Goal: Information Seeking & Learning: Understand process/instructions

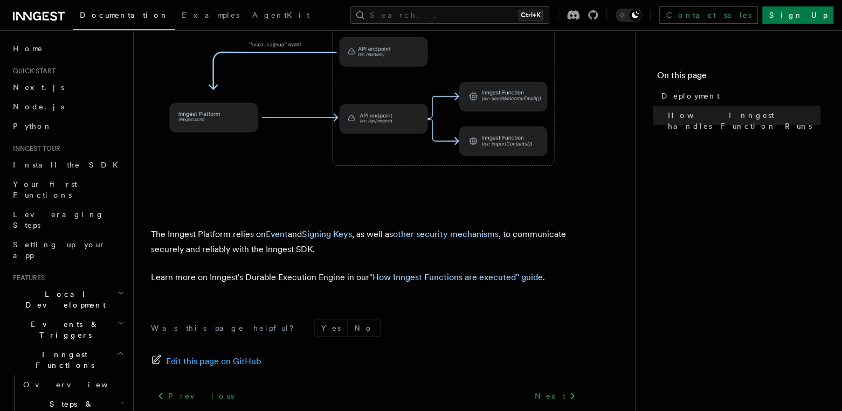
scroll to position [507, 0]
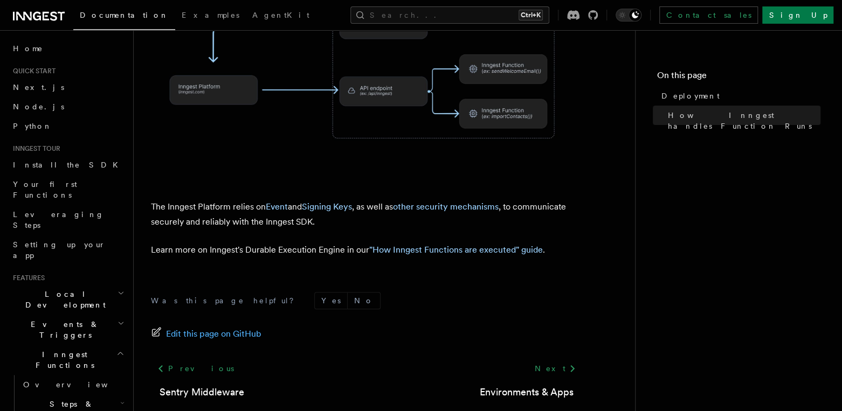
click at [536, 359] on div "Next Environments & Apps" at bounding box center [526, 379] width 111 height 41
click at [553, 359] on link "Next" at bounding box center [555, 368] width 54 height 19
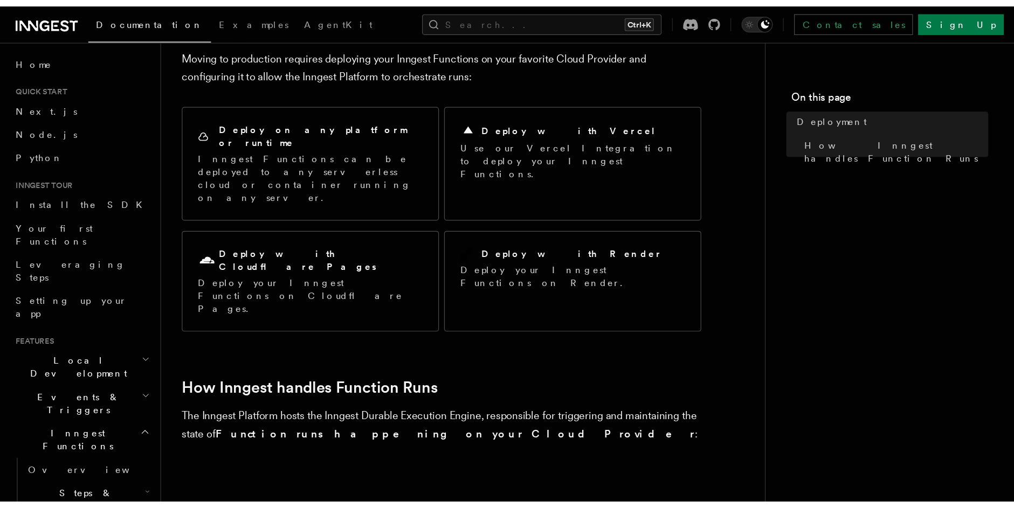
scroll to position [0, 0]
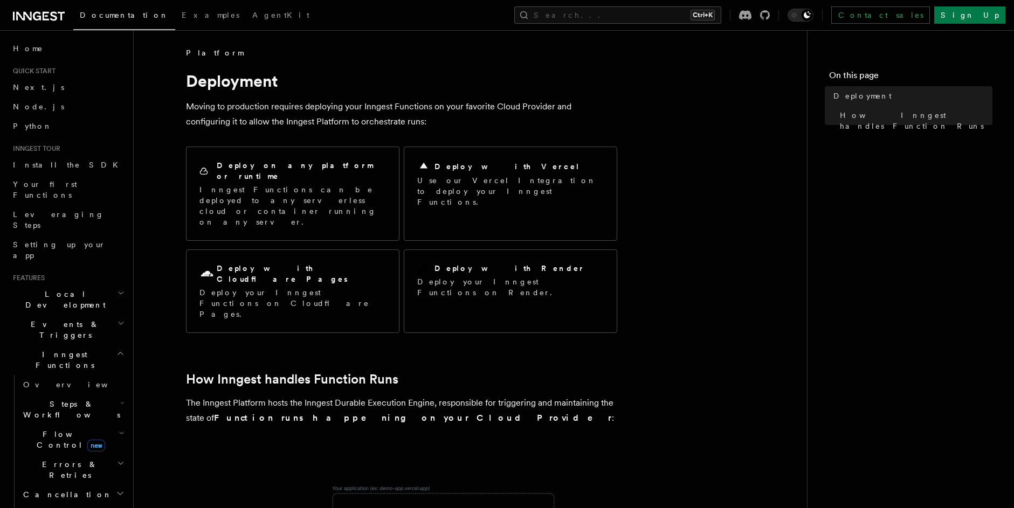
click at [367, 111] on p "Moving to production requires deploying your Inngest Functions on your favorite…" at bounding box center [401, 114] width 431 height 30
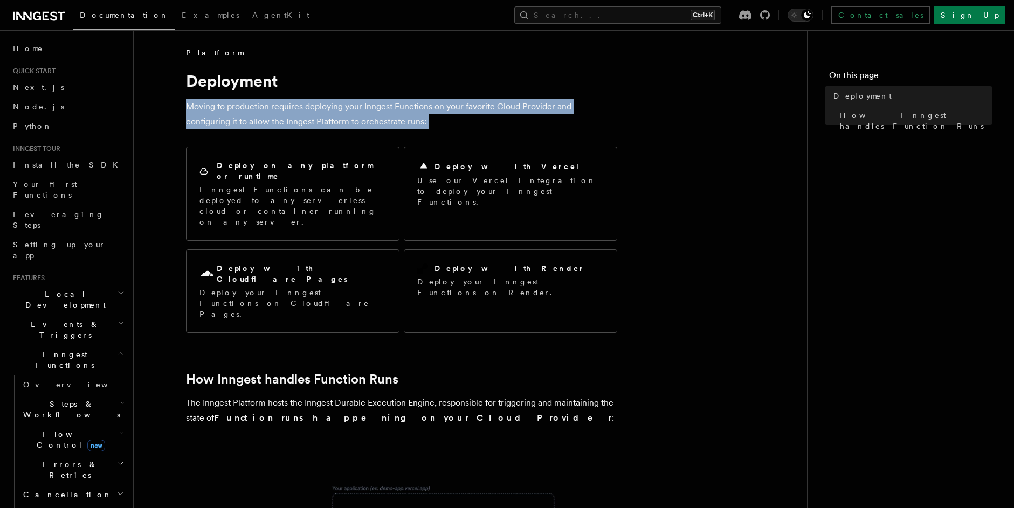
click at [367, 111] on p "Moving to production requires deploying your Inngest Functions on your favorite…" at bounding box center [401, 114] width 431 height 30
click at [367, 127] on p "Moving to production requires deploying your Inngest Functions on your favorite…" at bounding box center [401, 114] width 431 height 30
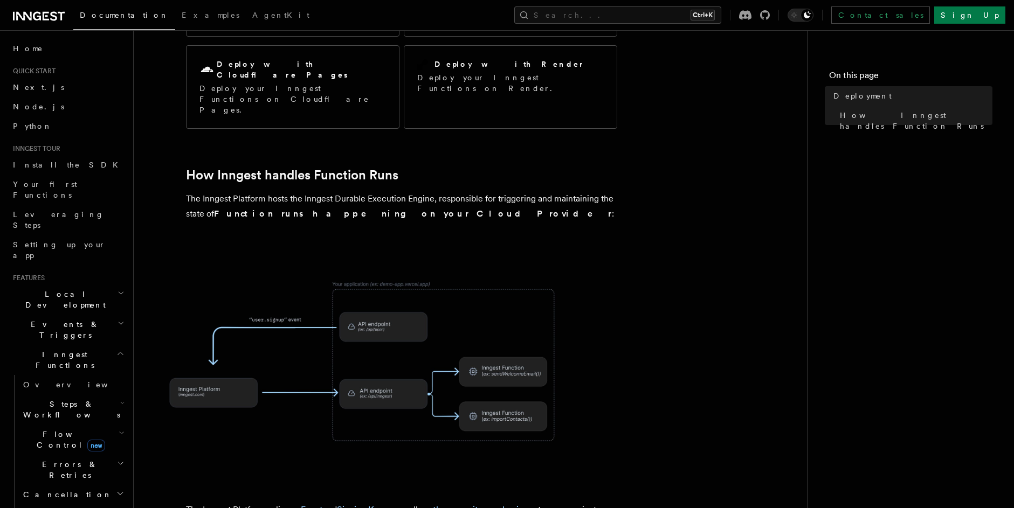
scroll to position [207, 0]
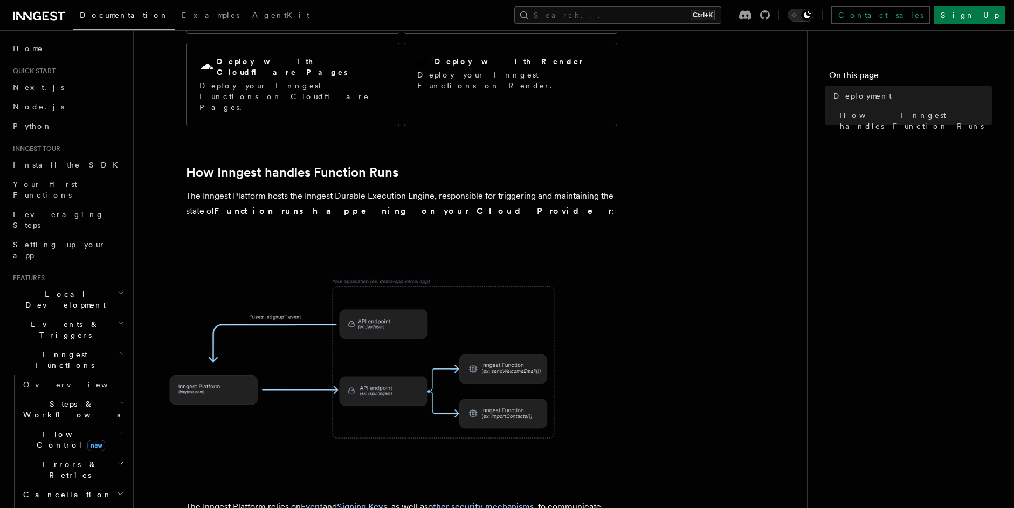
drag, startPoint x: 202, startPoint y: 140, endPoint x: 265, endPoint y: 141, distance: 63.1
click at [265, 189] on p "The Inngest Platform hosts the Inngest Durable Execution Engine, responsible fo…" at bounding box center [401, 204] width 431 height 30
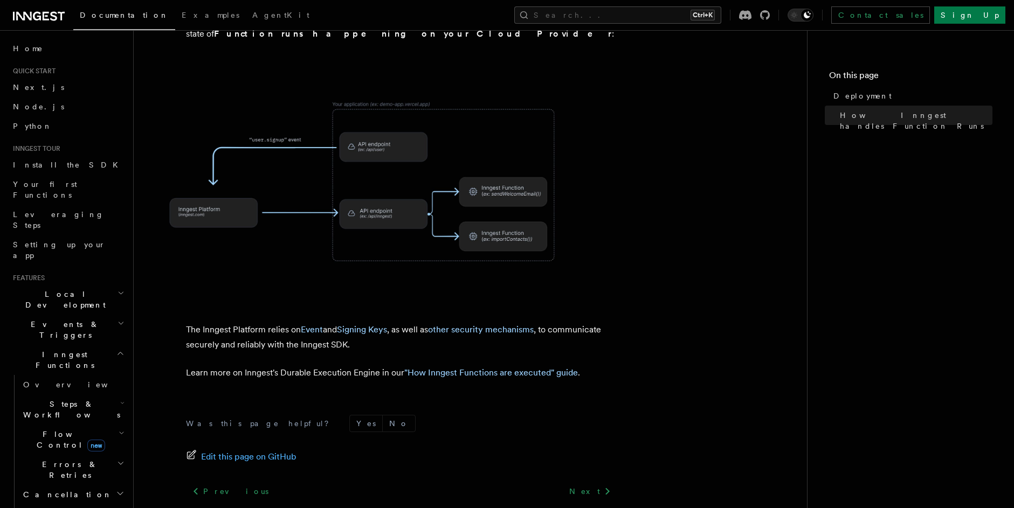
scroll to position [345, 0]
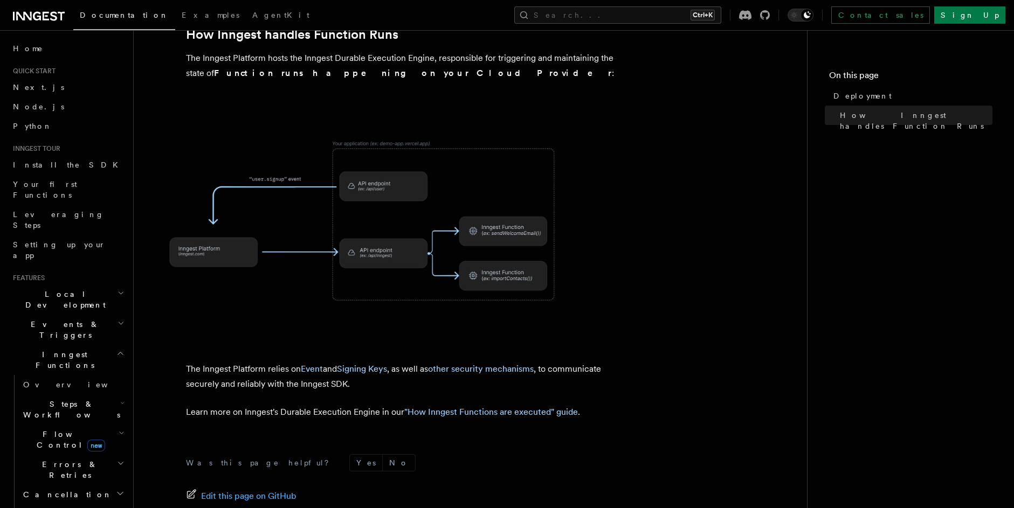
click at [204, 362] on p "The Inngest Platform relies on Event and Signing Keys , as well as other securi…" at bounding box center [401, 377] width 431 height 30
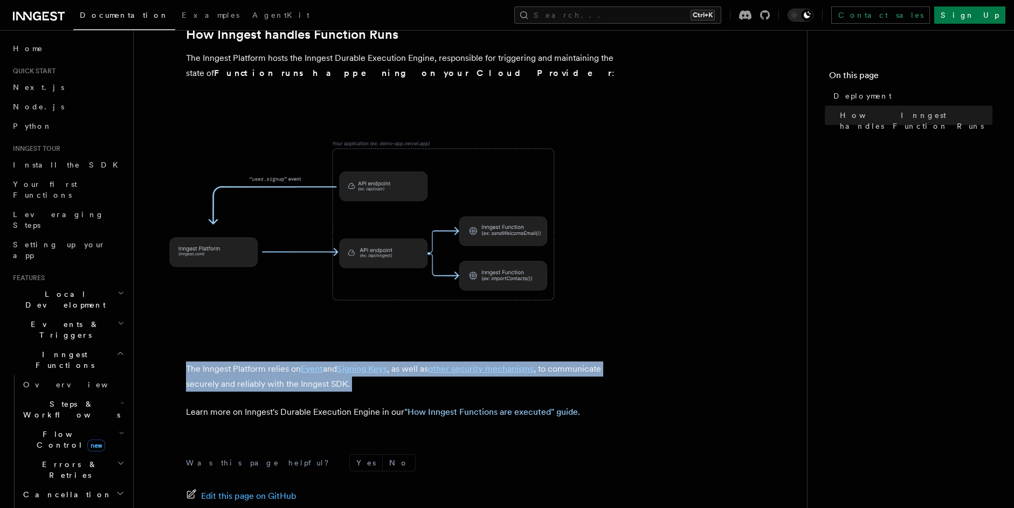
click at [204, 362] on p "The Inngest Platform relies on Event and Signing Keys , as well as other securi…" at bounding box center [401, 377] width 431 height 30
click at [288, 362] on p "The Inngest Platform relies on Event and Signing Keys , as well as other securi…" at bounding box center [401, 377] width 431 height 30
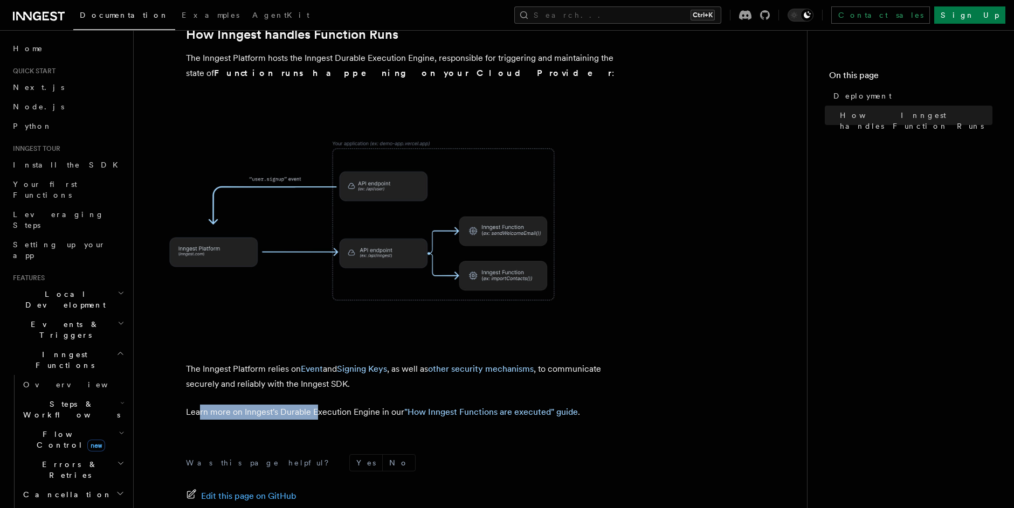
drag, startPoint x: 201, startPoint y: 356, endPoint x: 319, endPoint y: 355, distance: 117.5
click at [319, 405] on p "Learn more on Inngest's Durable Execution Engine in our "How Inngest Functions …" at bounding box center [401, 412] width 431 height 15
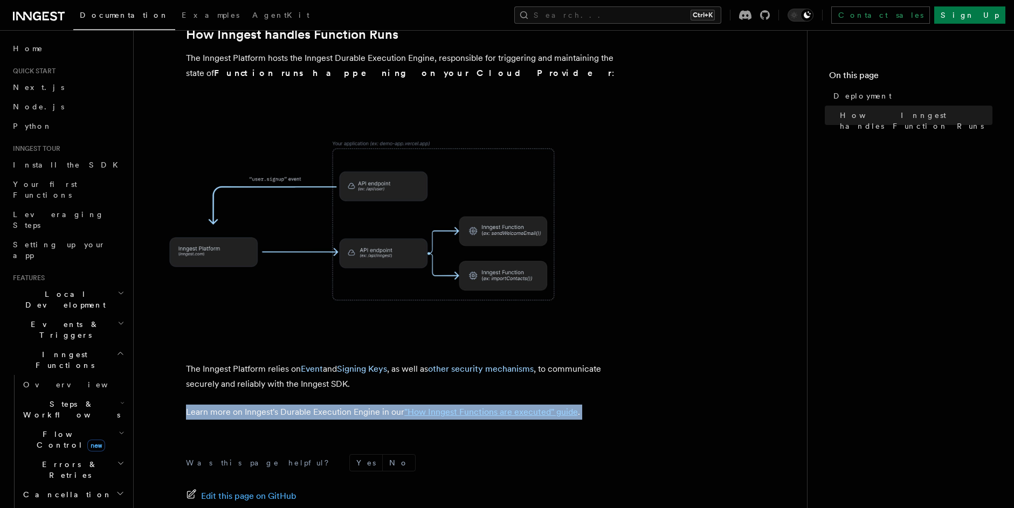
click at [319, 405] on p "Learn more on Inngest's Durable Execution Engine in our "How Inngest Functions …" at bounding box center [401, 412] width 431 height 15
click at [353, 405] on p "Learn more on Inngest's Durable Execution Engine in our "How Inngest Functions …" at bounding box center [401, 412] width 431 height 15
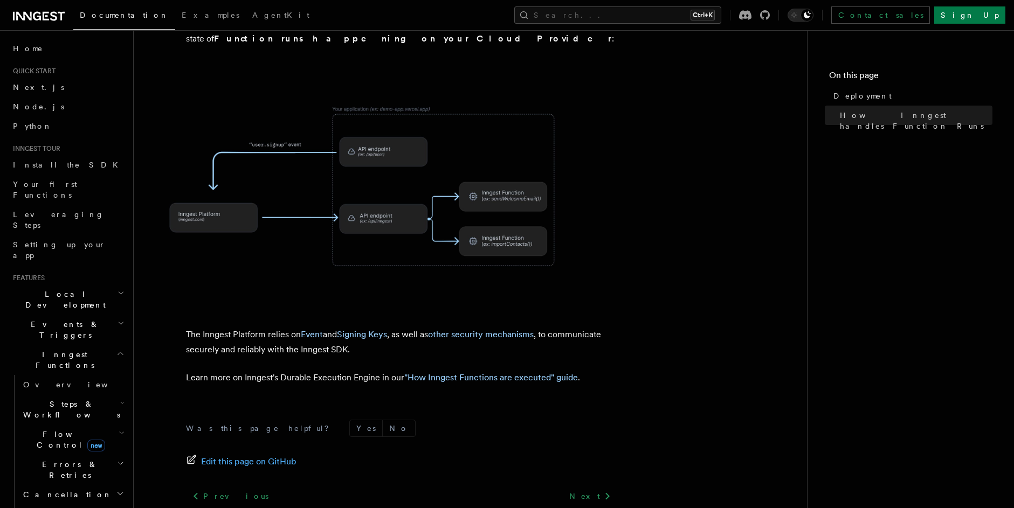
scroll to position [411, 0]
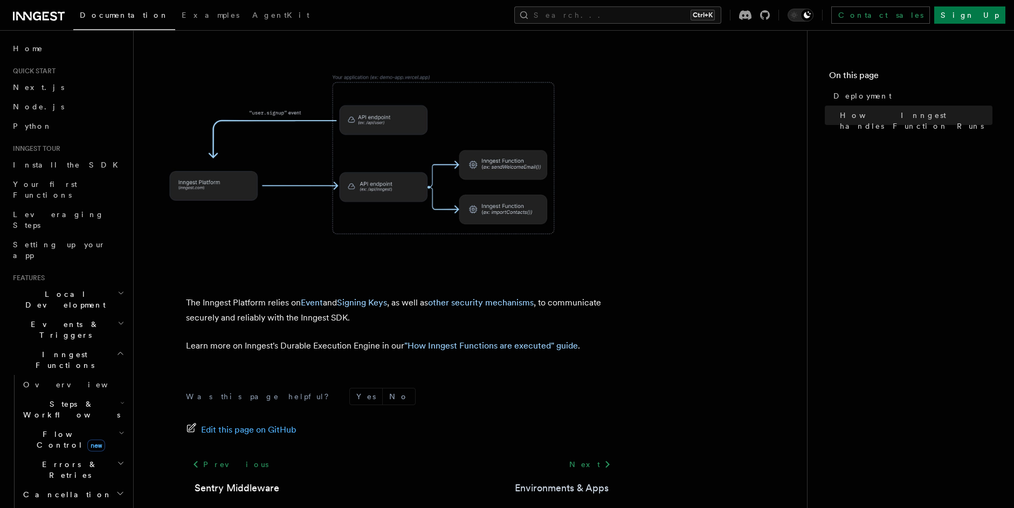
click at [562, 411] on link "Environments & Apps" at bounding box center [562, 488] width 94 height 15
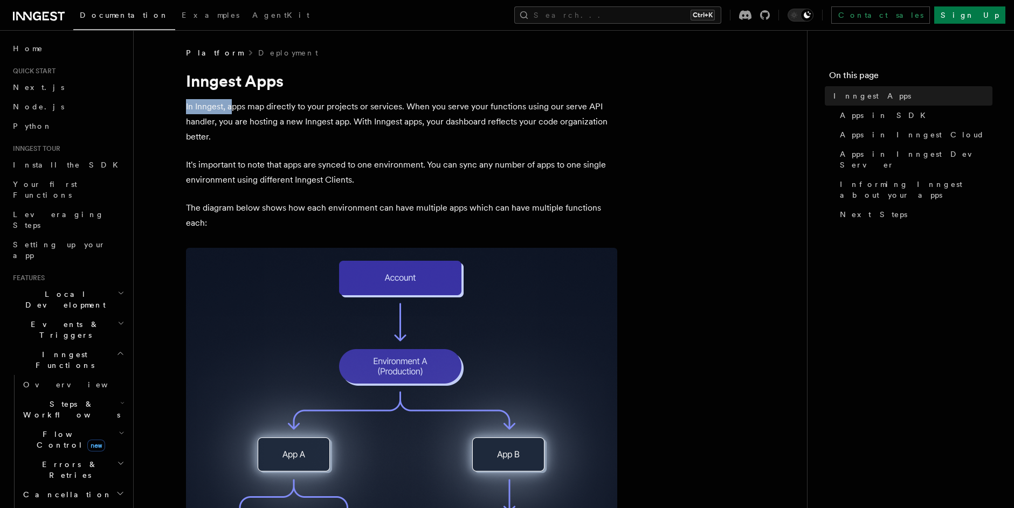
drag, startPoint x: 186, startPoint y: 107, endPoint x: 234, endPoint y: 108, distance: 48.0
click at [234, 108] on p "In Inngest, apps map directly to your projects or services. When you serve your…" at bounding box center [401, 121] width 431 height 45
drag, startPoint x: 230, startPoint y: 105, endPoint x: 406, endPoint y: 109, distance: 175.8
click at [405, 109] on p "In Inngest, apps map directly to your projects or services. When you serve your…" at bounding box center [401, 121] width 431 height 45
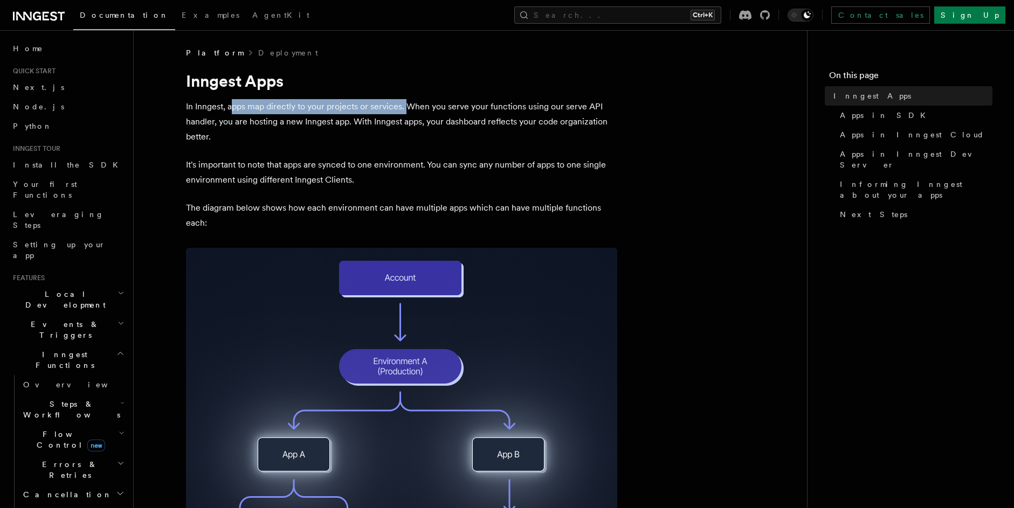
click at [406, 109] on p "In Inngest, apps map directly to your projects or services. When you serve your…" at bounding box center [401, 121] width 431 height 45
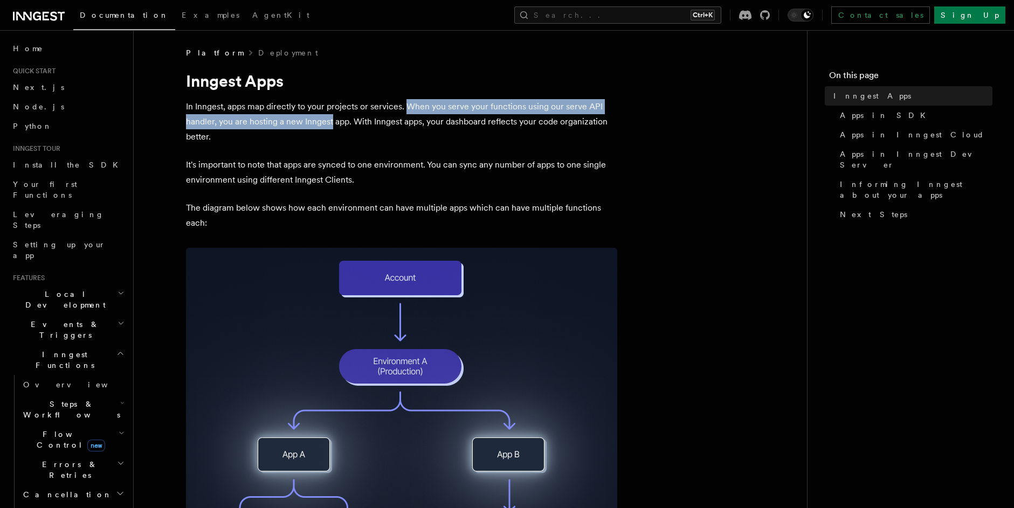
drag, startPoint x: 405, startPoint y: 109, endPoint x: 328, endPoint y: 126, distance: 78.9
click at [328, 126] on p "In Inngest, apps map directly to your projects or services. When you serve your…" at bounding box center [401, 121] width 431 height 45
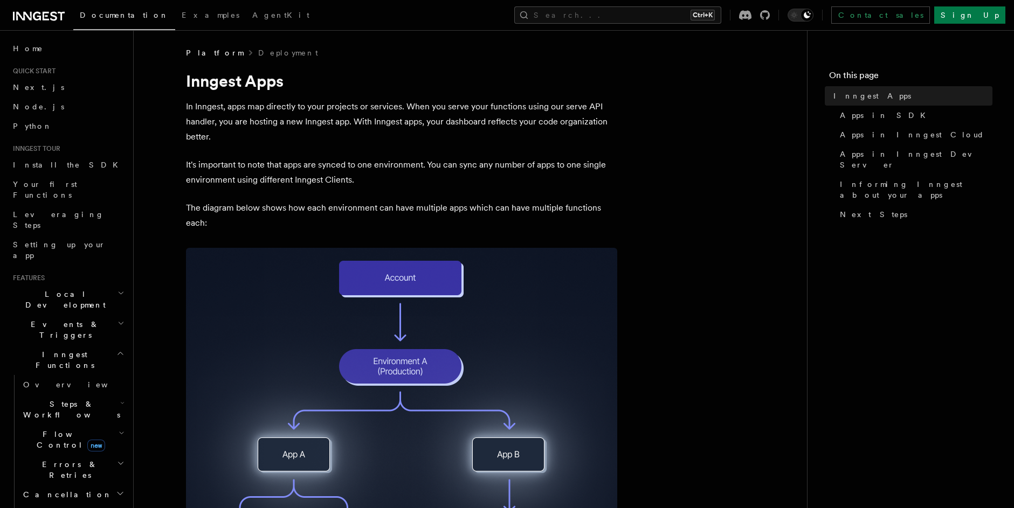
click at [354, 125] on p "In Inngest, apps map directly to your projects or services. When you serve your…" at bounding box center [401, 121] width 431 height 45
drag, startPoint x: 355, startPoint y: 124, endPoint x: 414, endPoint y: 125, distance: 59.3
click at [414, 125] on p "In Inngest, apps map directly to your projects or services. When you serve your…" at bounding box center [401, 121] width 431 height 45
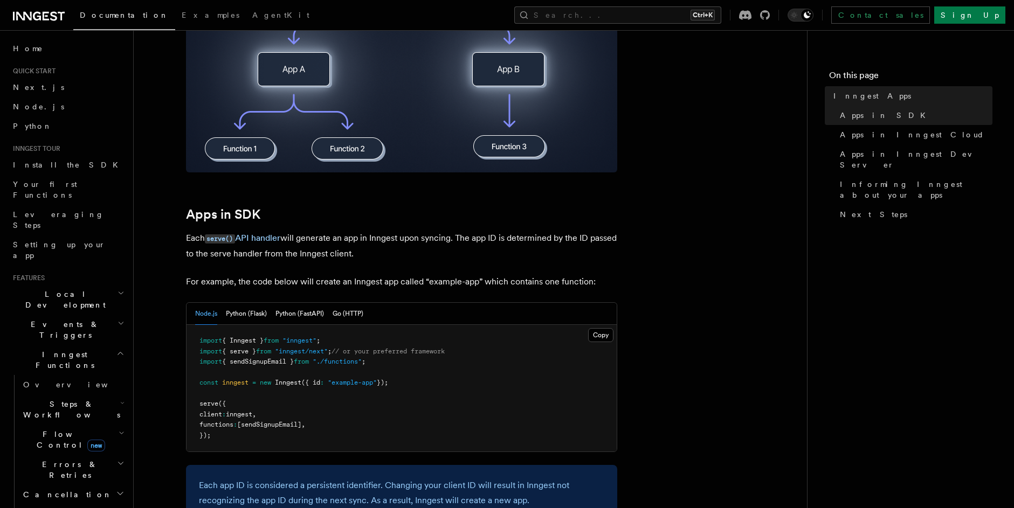
scroll to position [388, 0]
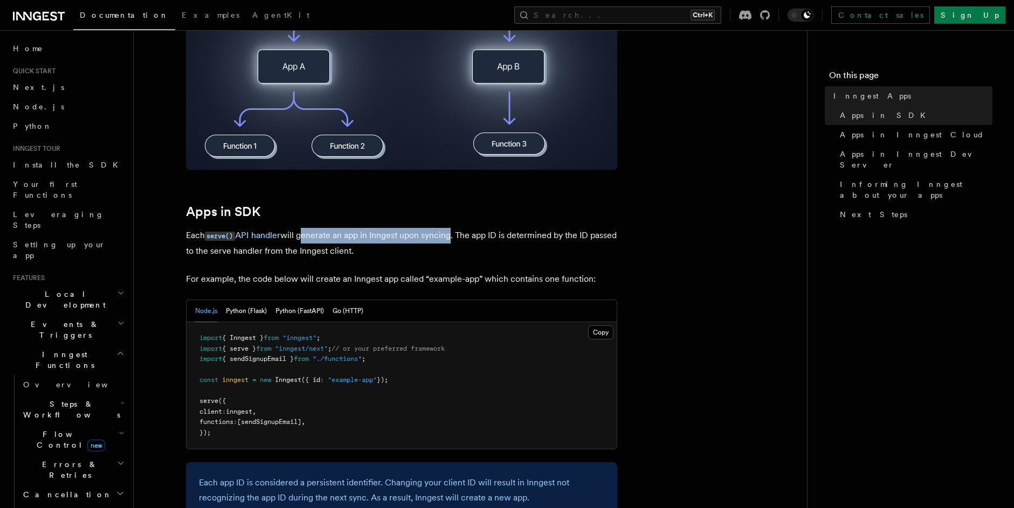
drag, startPoint x: 303, startPoint y: 229, endPoint x: 454, endPoint y: 237, distance: 151.1
click at [454, 237] on p "Each serve() API handler will generate an app in Inngest upon syncing. The app …" at bounding box center [401, 243] width 431 height 31
click at [454, 238] on p "Each serve() API handler will generate an app in Inngest upon syncing. The app …" at bounding box center [401, 243] width 431 height 31
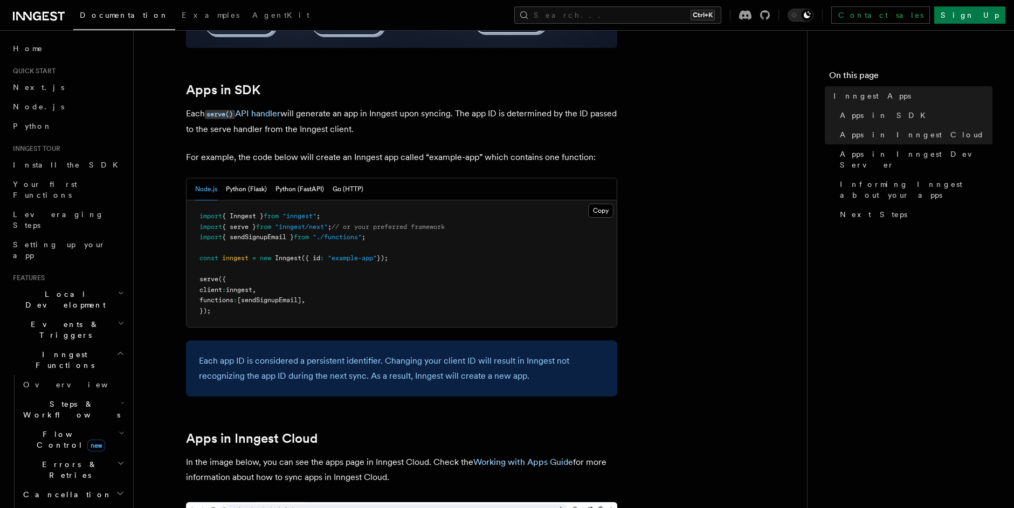
scroll to position [513, 0]
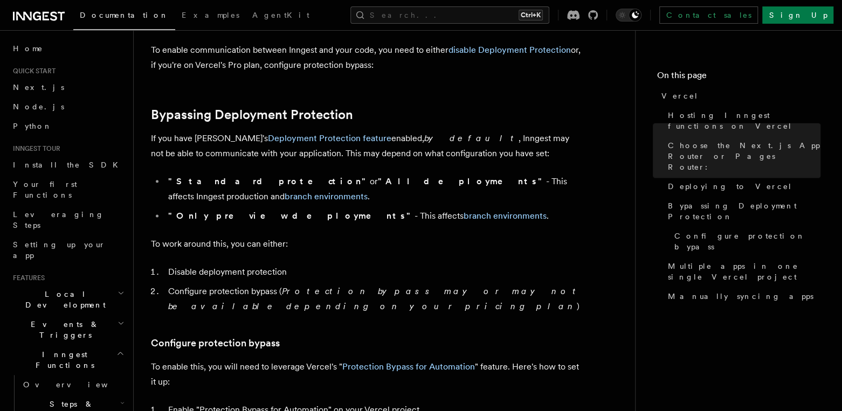
scroll to position [797, 0]
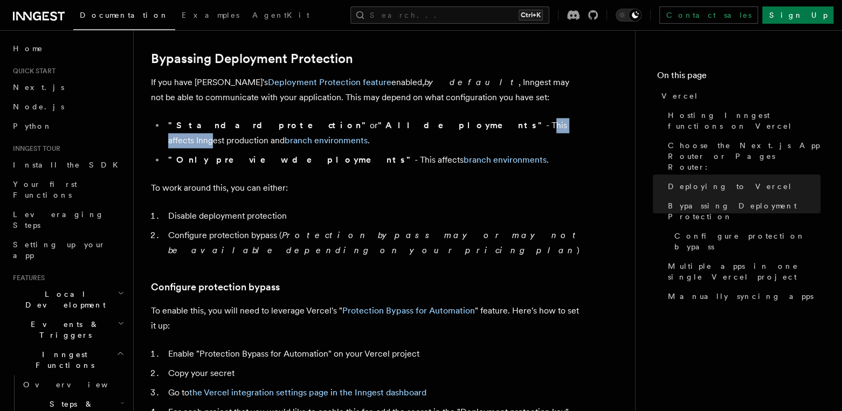
drag, startPoint x: 347, startPoint y: 128, endPoint x: 402, endPoint y: 127, distance: 55.5
click at [402, 127] on li ""Standard protection" or "All deployments" - This affects Inngest production an…" at bounding box center [373, 133] width 417 height 30
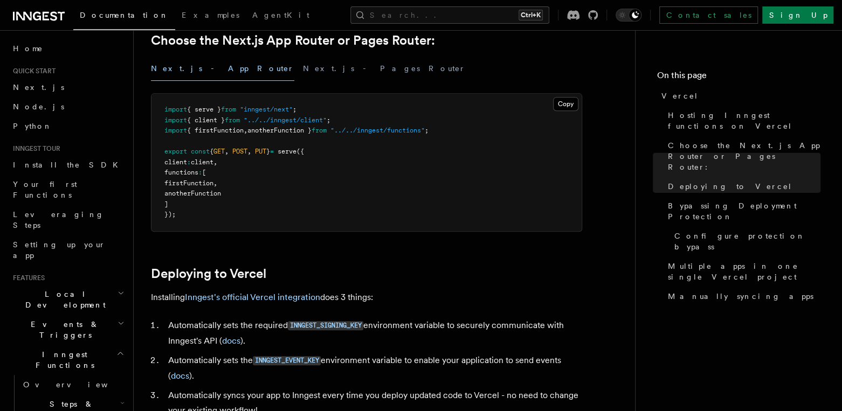
scroll to position [271, 0]
